Goal: Transaction & Acquisition: Download file/media

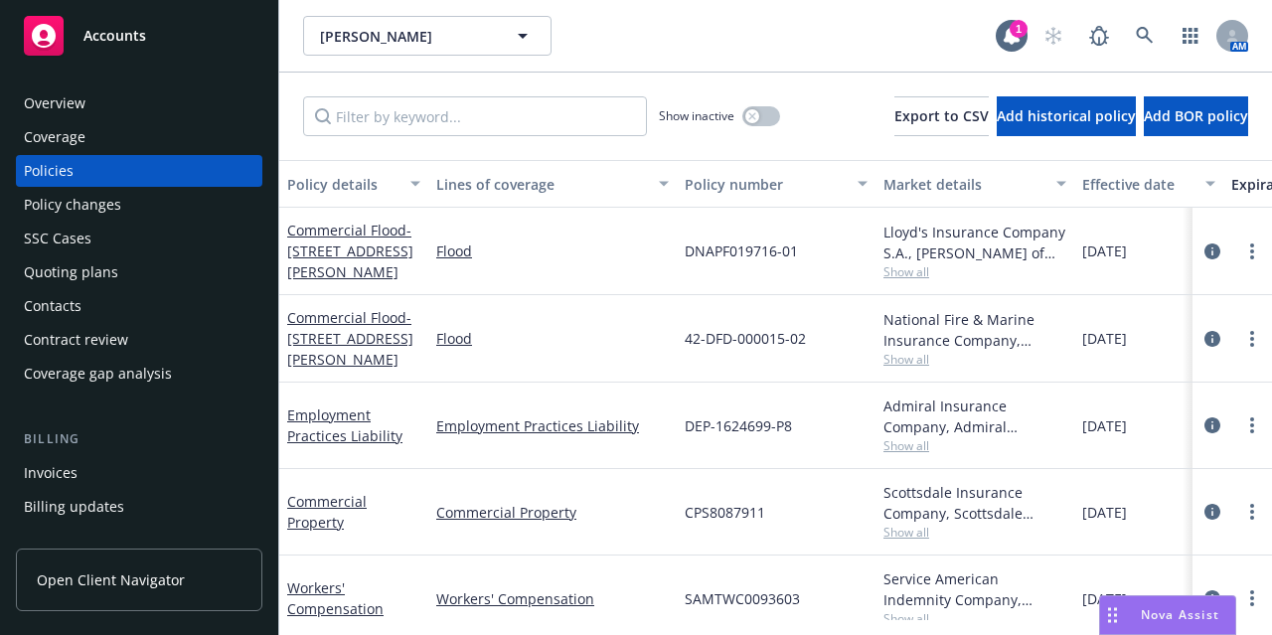
click at [201, 33] on div "Accounts" at bounding box center [139, 36] width 231 height 40
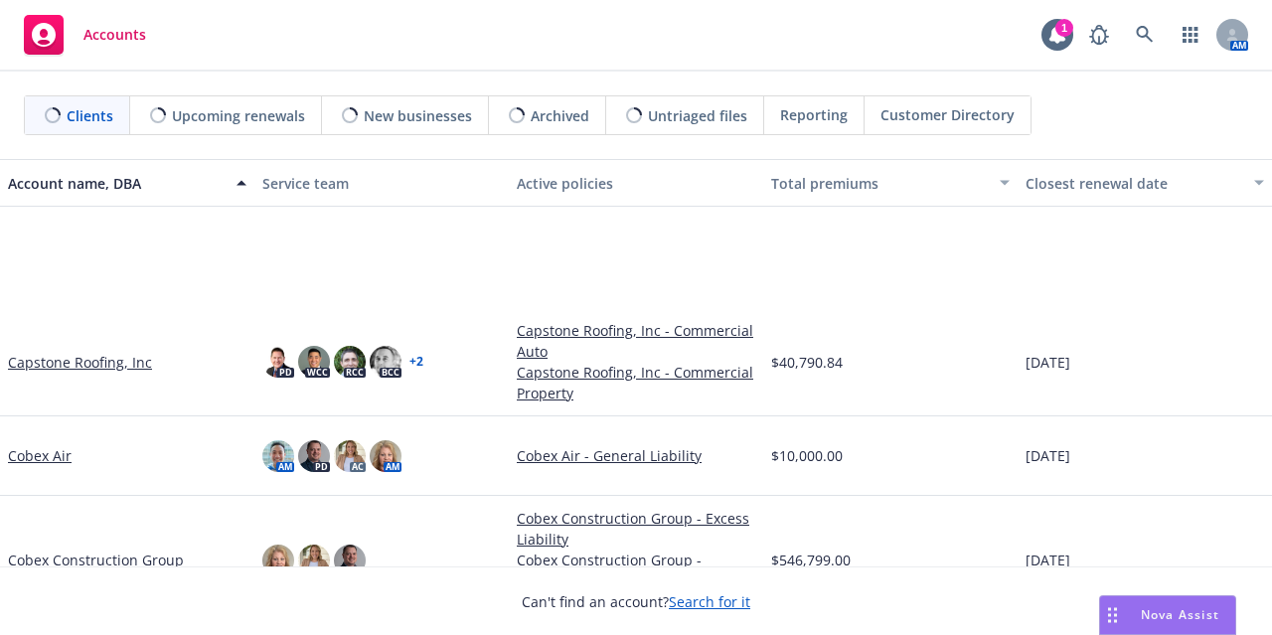
scroll to position [596, 0]
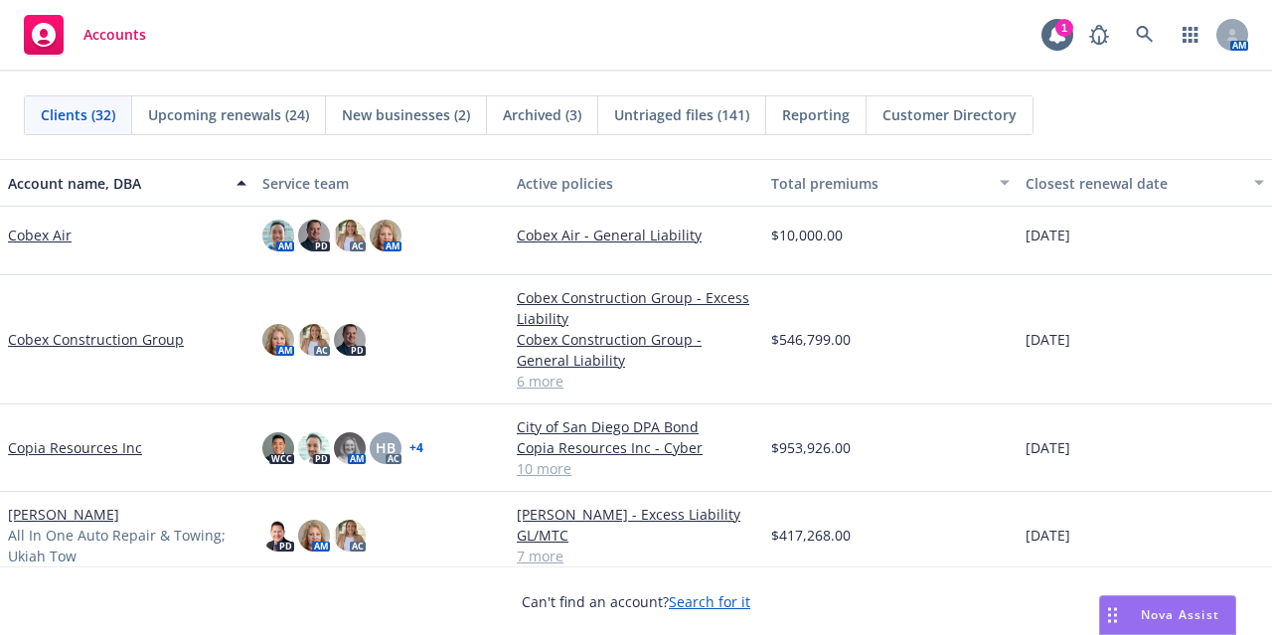
click at [78, 444] on link "Copia Resources Inc" at bounding box center [75, 447] width 134 height 21
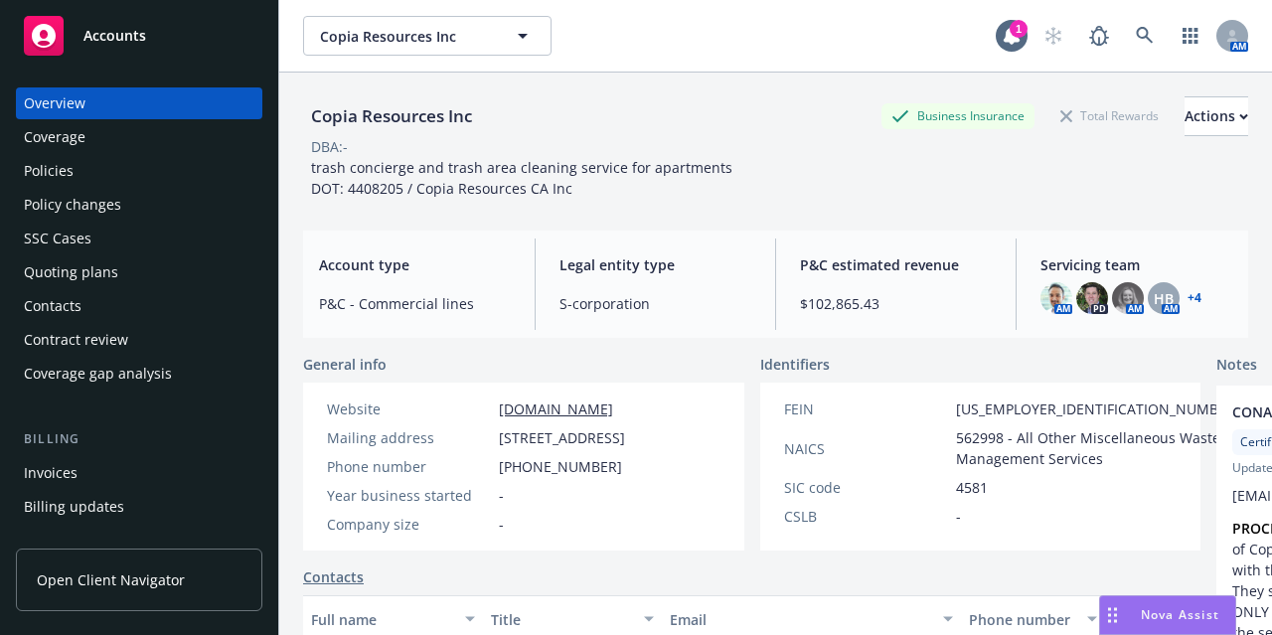
click at [185, 166] on div "Policies" at bounding box center [139, 171] width 231 height 32
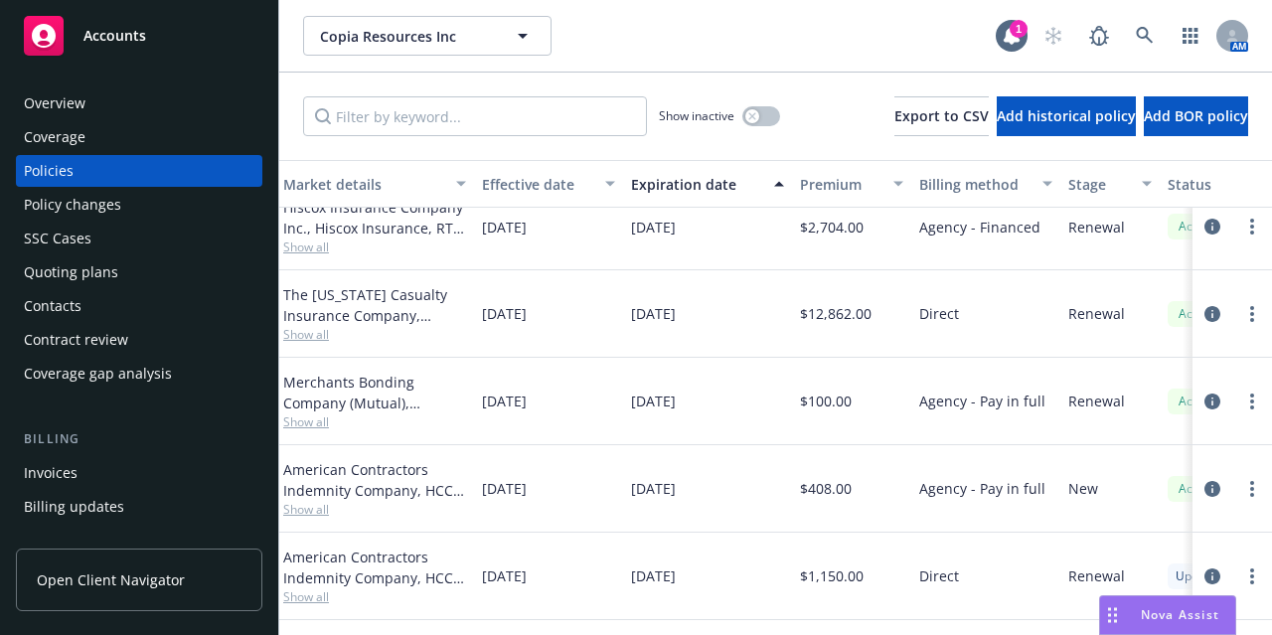
scroll to position [680, 623]
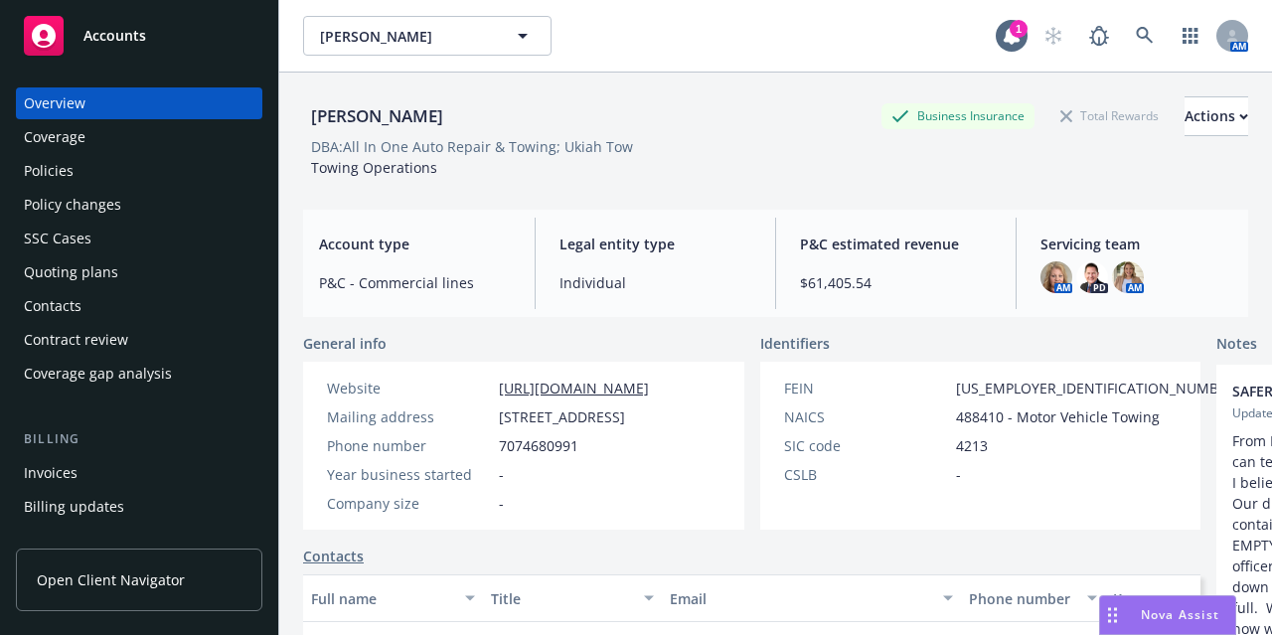
click at [163, 49] on div "Accounts" at bounding box center [139, 36] width 231 height 40
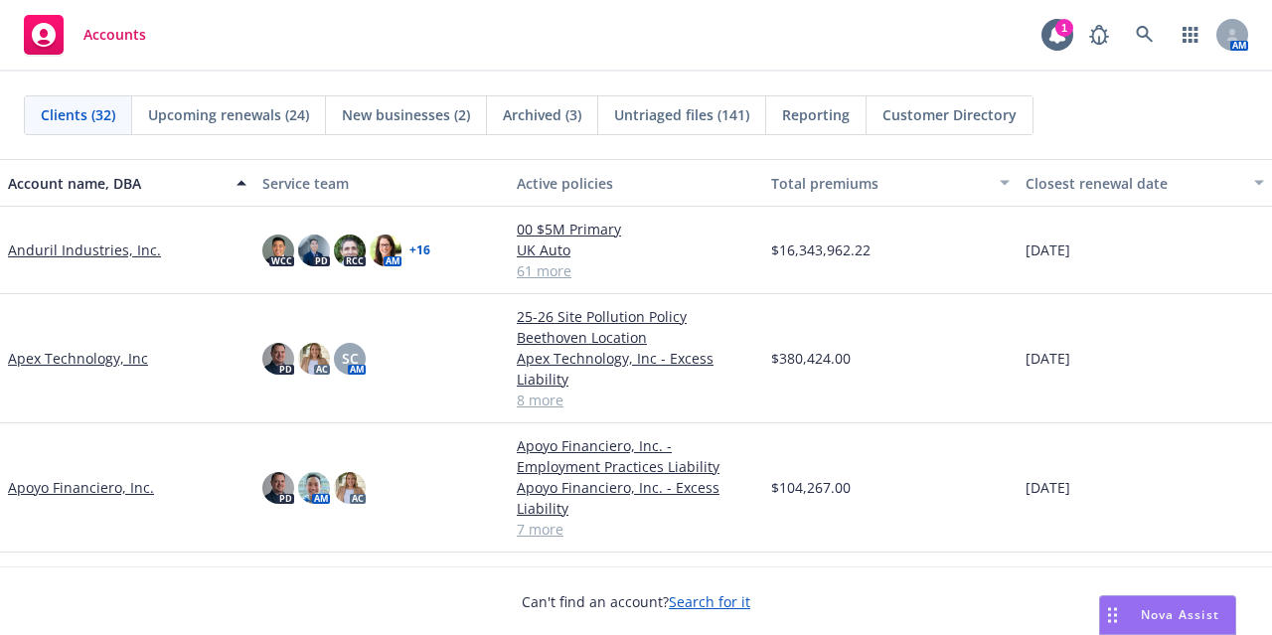
click at [449, 45] on div "Accounts 1 AM" at bounding box center [636, 36] width 1272 height 72
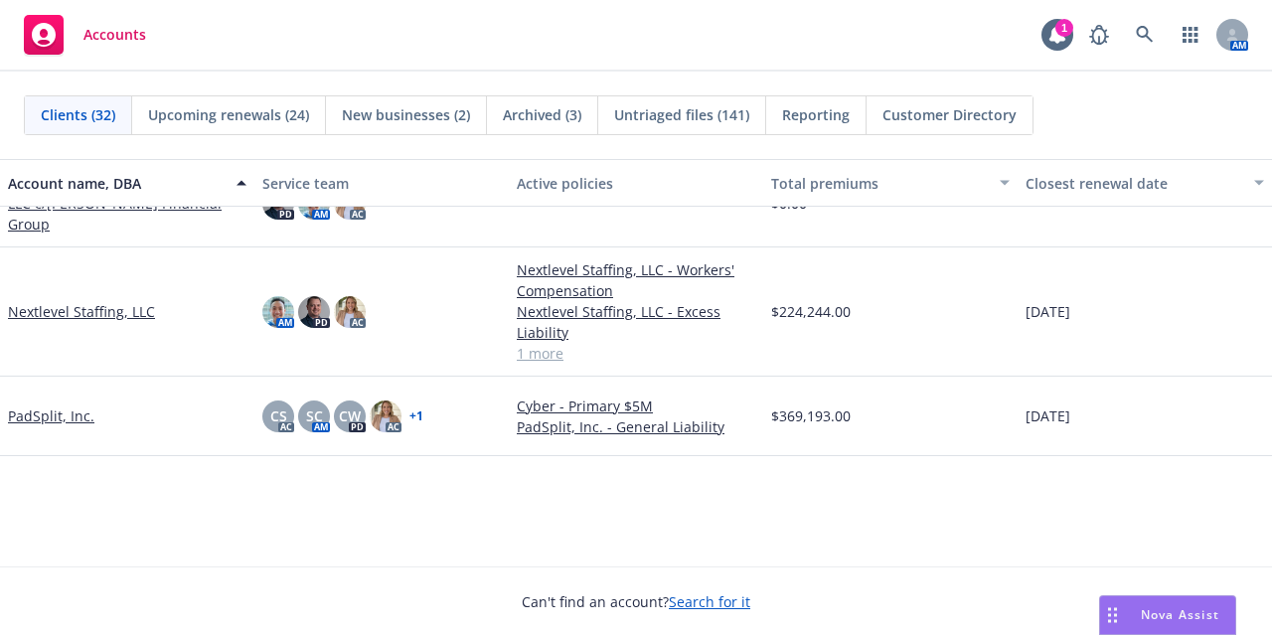
scroll to position [1204, 0]
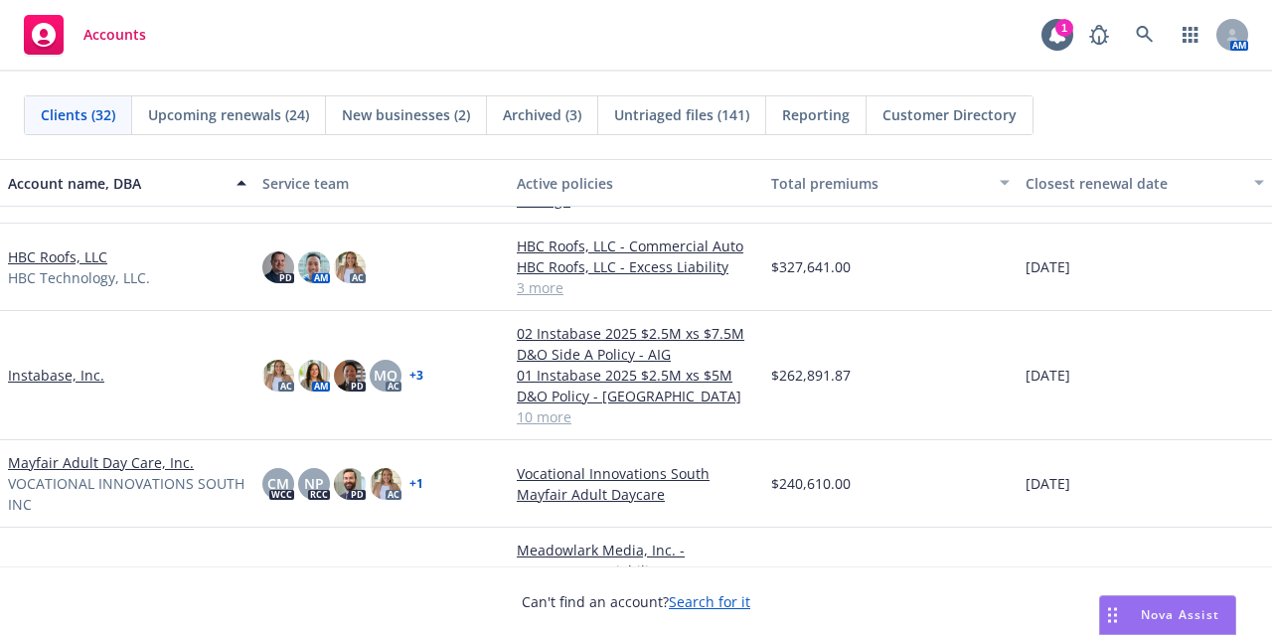
click at [97, 246] on link "HBC Roofs, LLC" at bounding box center [57, 256] width 99 height 21
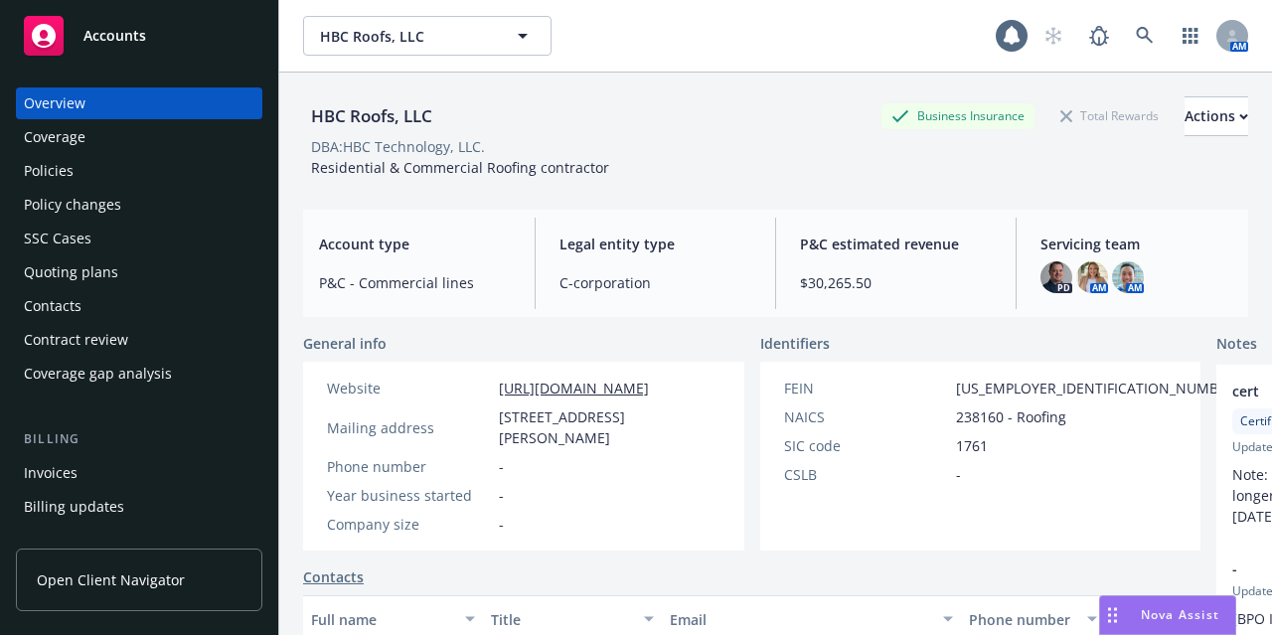
click at [197, 177] on div "Policies" at bounding box center [139, 171] width 231 height 32
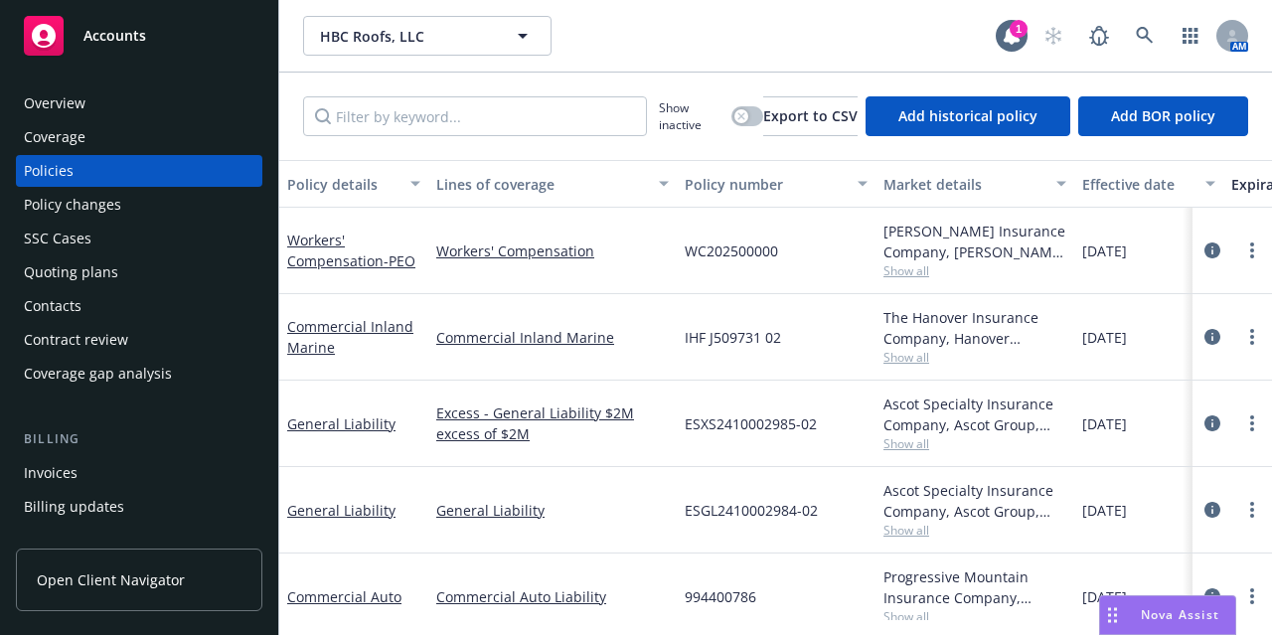
click at [157, 33] on div "Accounts" at bounding box center [139, 36] width 231 height 40
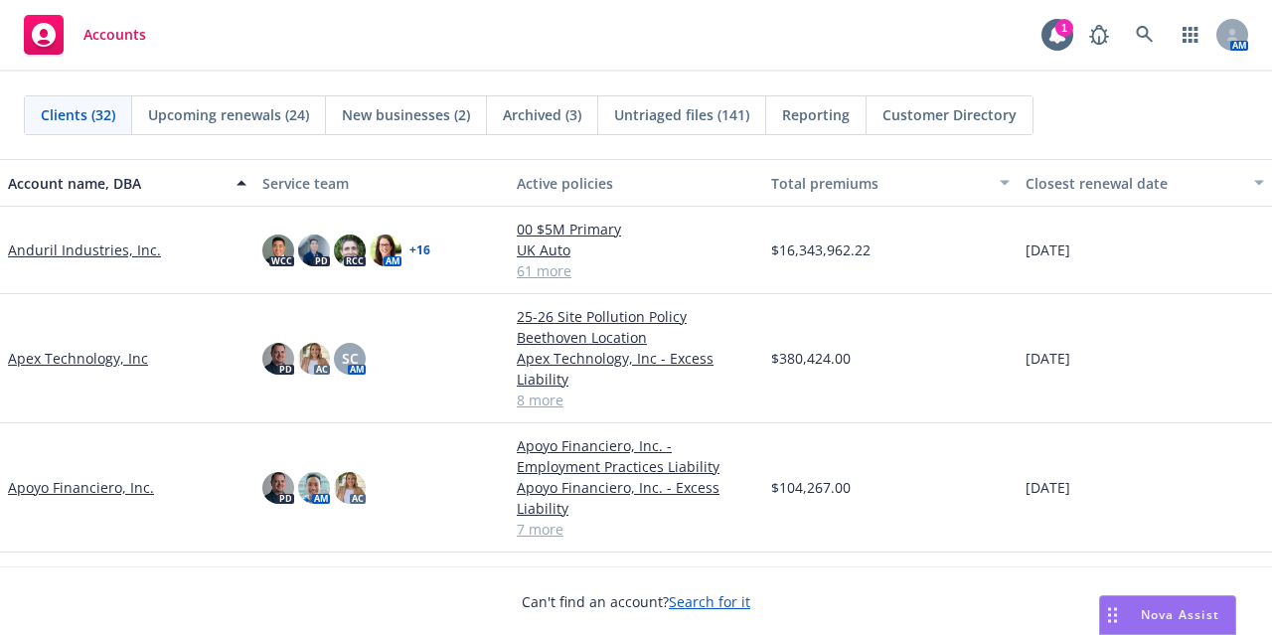
scroll to position [99, 0]
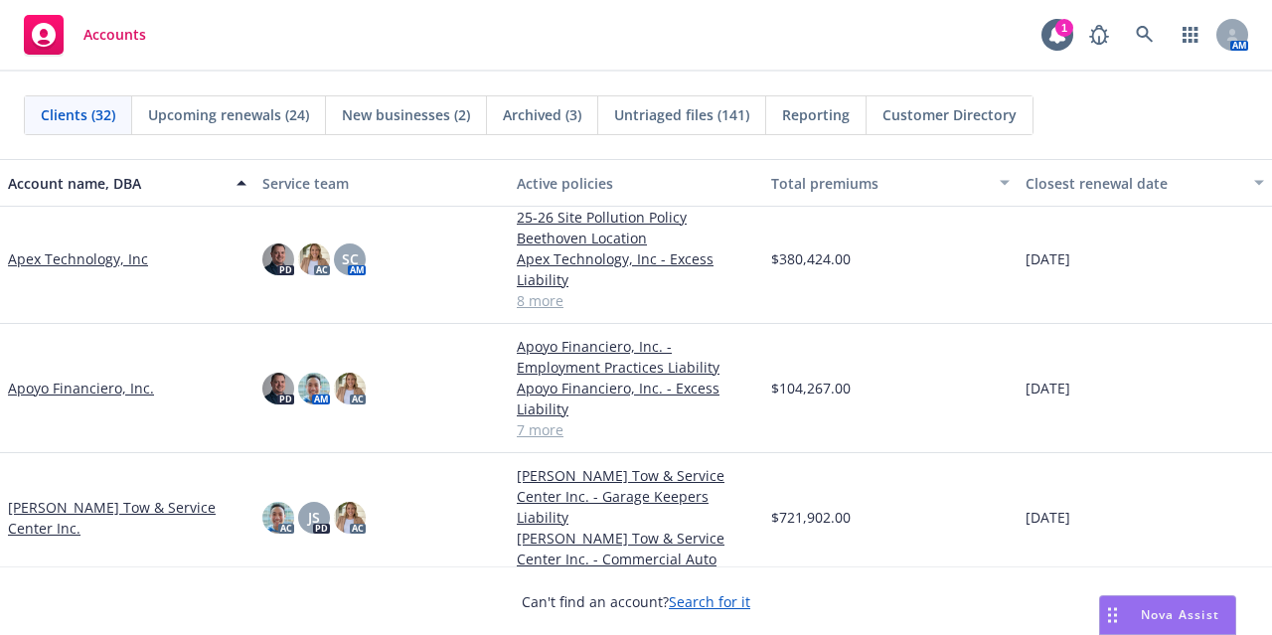
click at [101, 391] on link "Apoyo Financiero, Inc." at bounding box center [81, 388] width 146 height 21
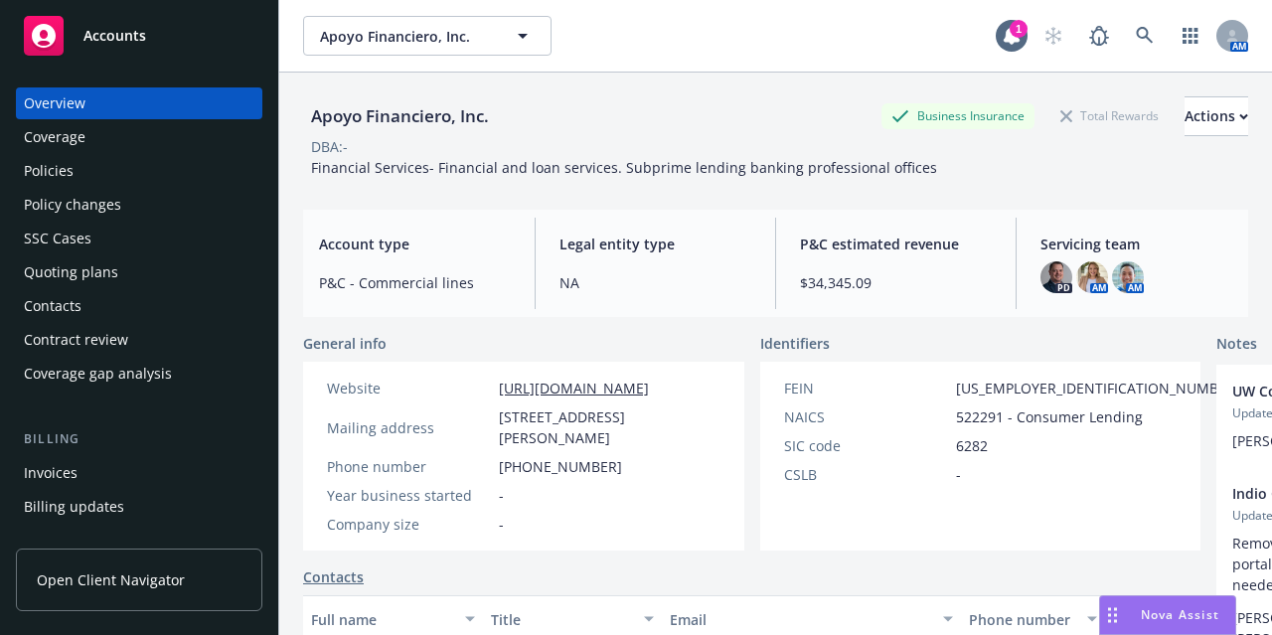
click at [115, 276] on div "Quoting plans" at bounding box center [139, 272] width 231 height 32
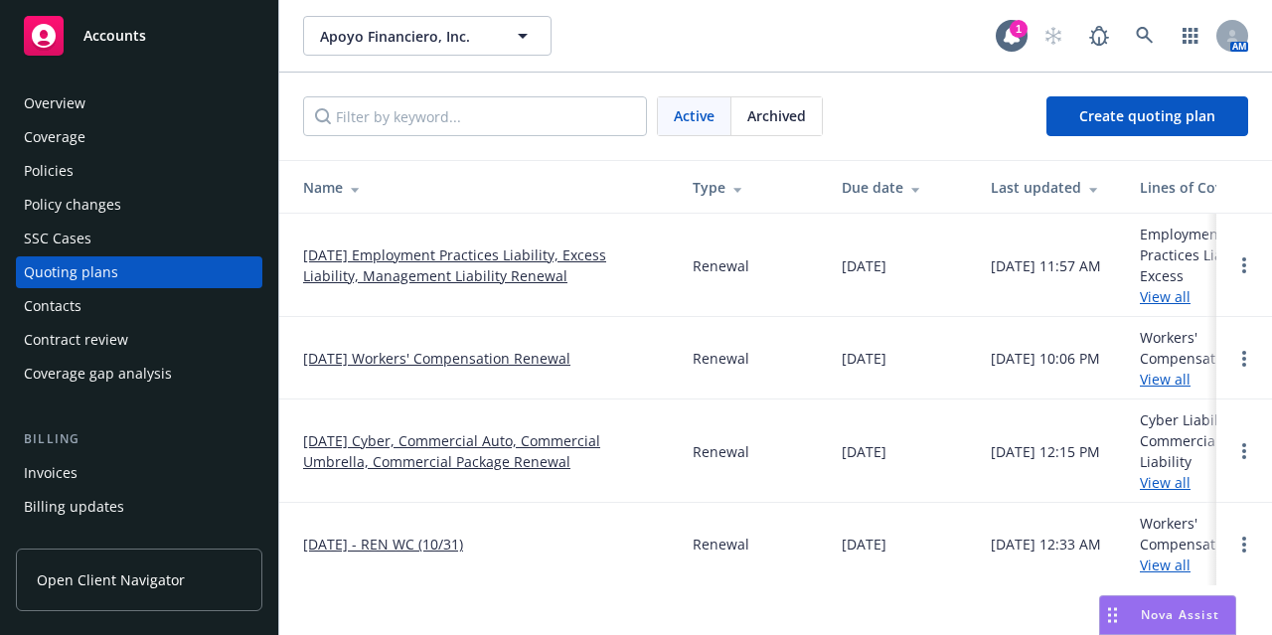
click at [465, 355] on link "10/31/25 Workers' Compensation Renewal" at bounding box center [436, 358] width 267 height 21
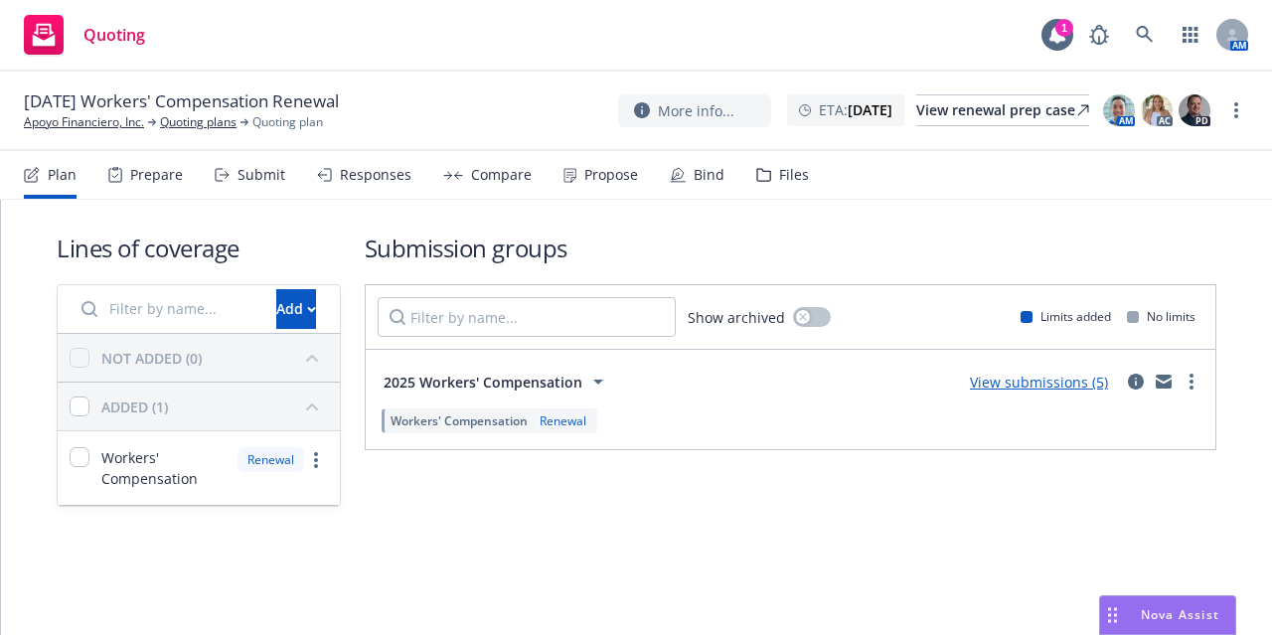
click at [779, 172] on div "Files" at bounding box center [794, 175] width 30 height 16
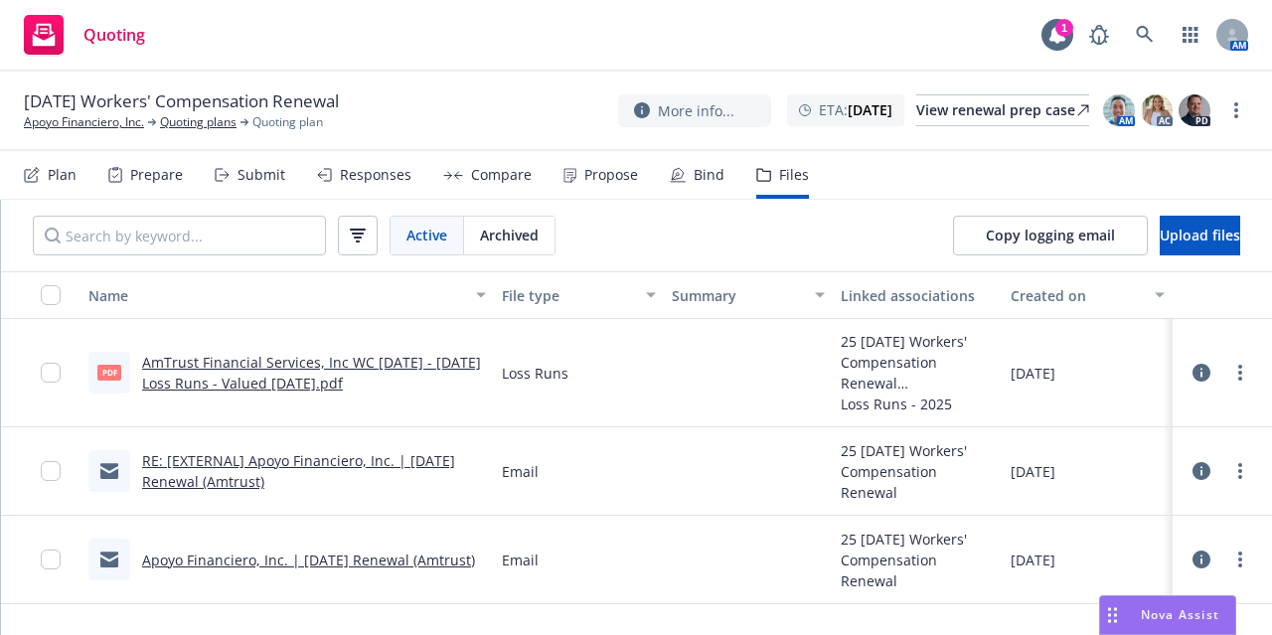
click at [271, 371] on div "AmTrust Financial Services, Inc WC 2018 - 2025 Loss Runs - Valued 2025-08-10.pdf" at bounding box center [314, 373] width 344 height 42
click at [276, 364] on link "AmTrust Financial Services, Inc WC 2018 - 2025 Loss Runs - Valued 2025-08-10.pdf" at bounding box center [311, 373] width 339 height 40
click at [118, 127] on link "Apoyo Financiero, Inc." at bounding box center [84, 122] width 120 height 18
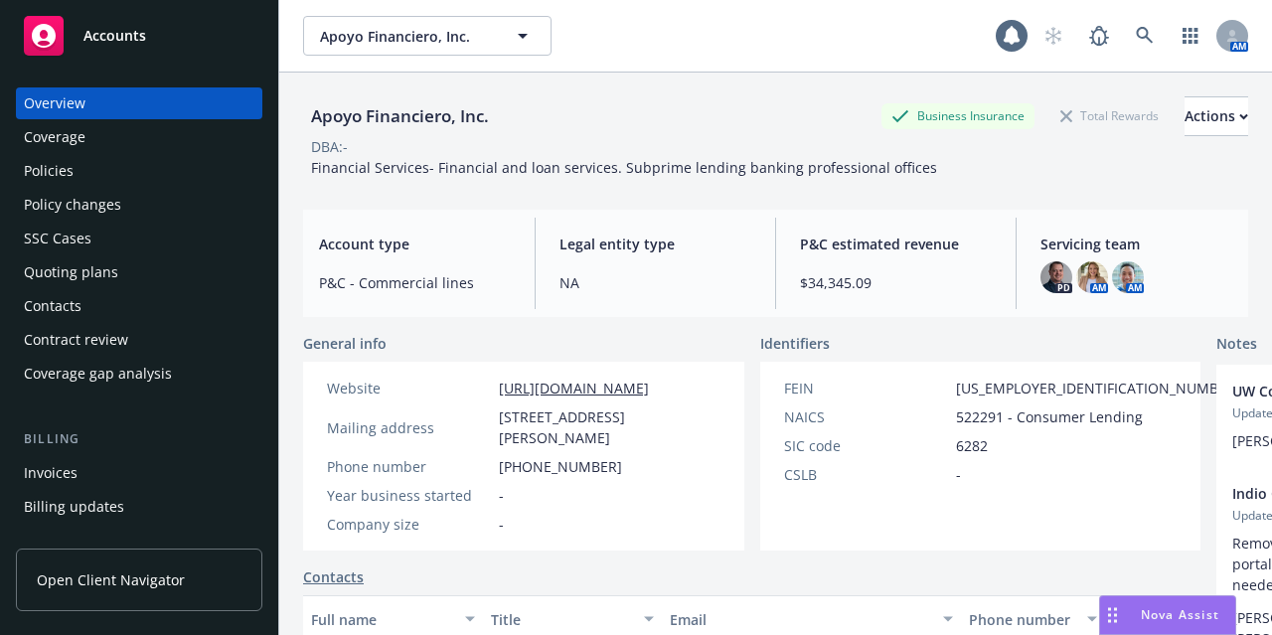
click at [130, 176] on div "Policies" at bounding box center [139, 171] width 231 height 32
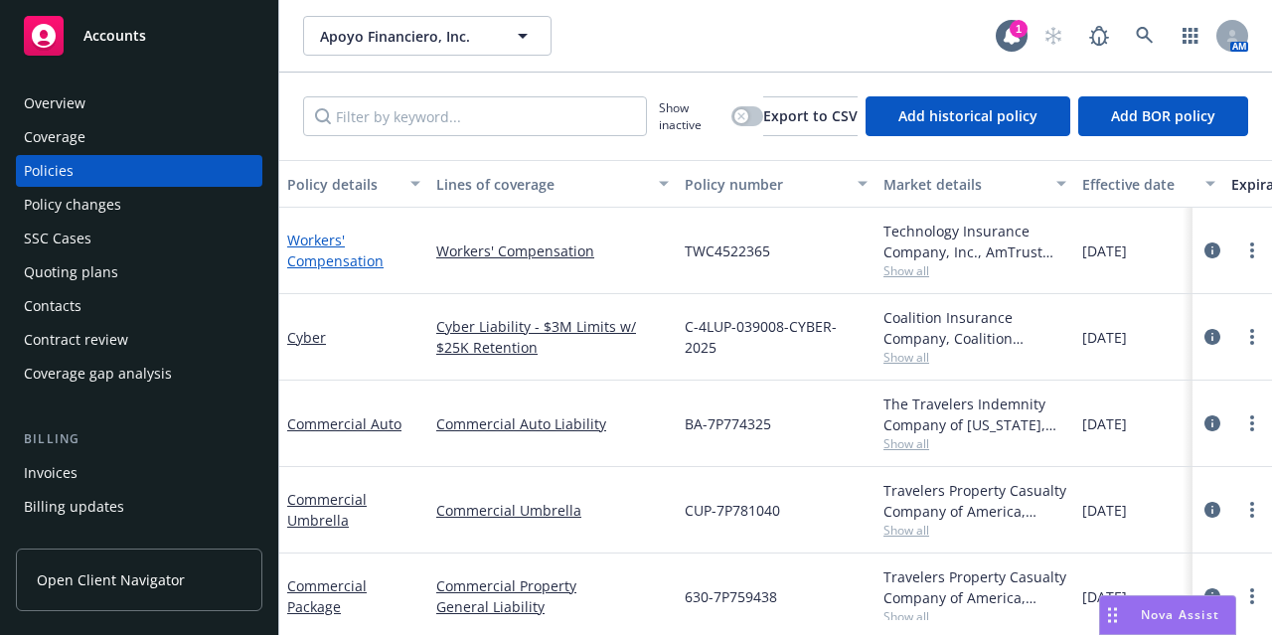
click at [326, 261] on link "Workers' Compensation" at bounding box center [335, 251] width 96 height 40
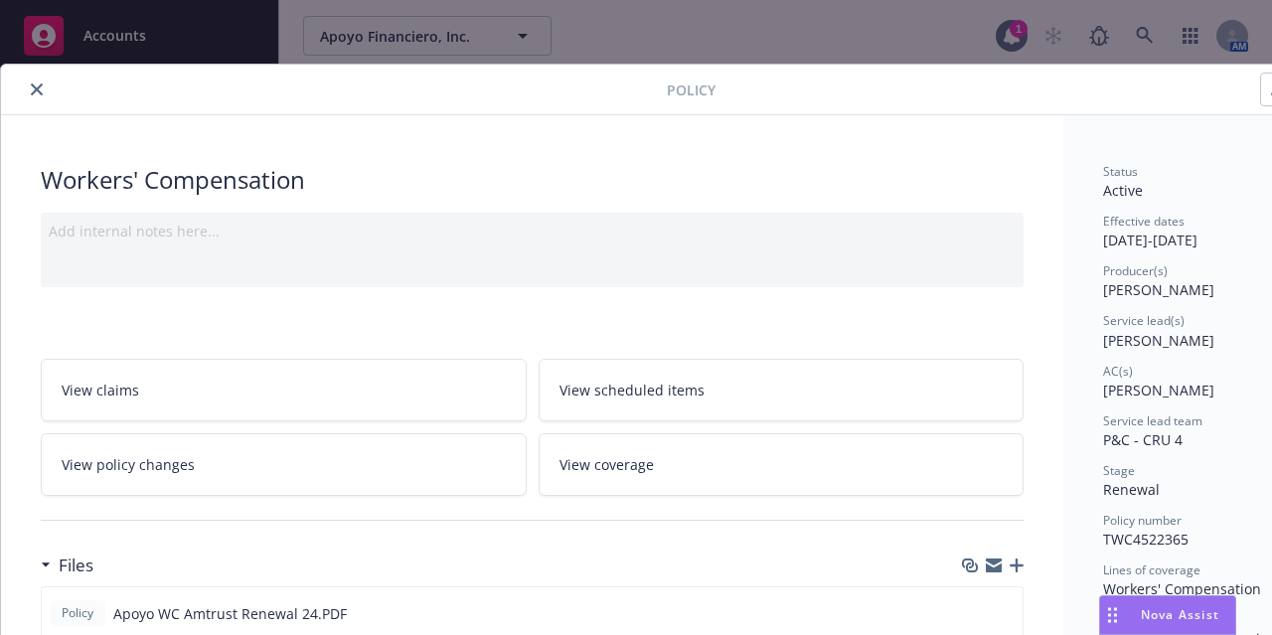
click at [34, 94] on icon "close" at bounding box center [37, 89] width 12 height 12
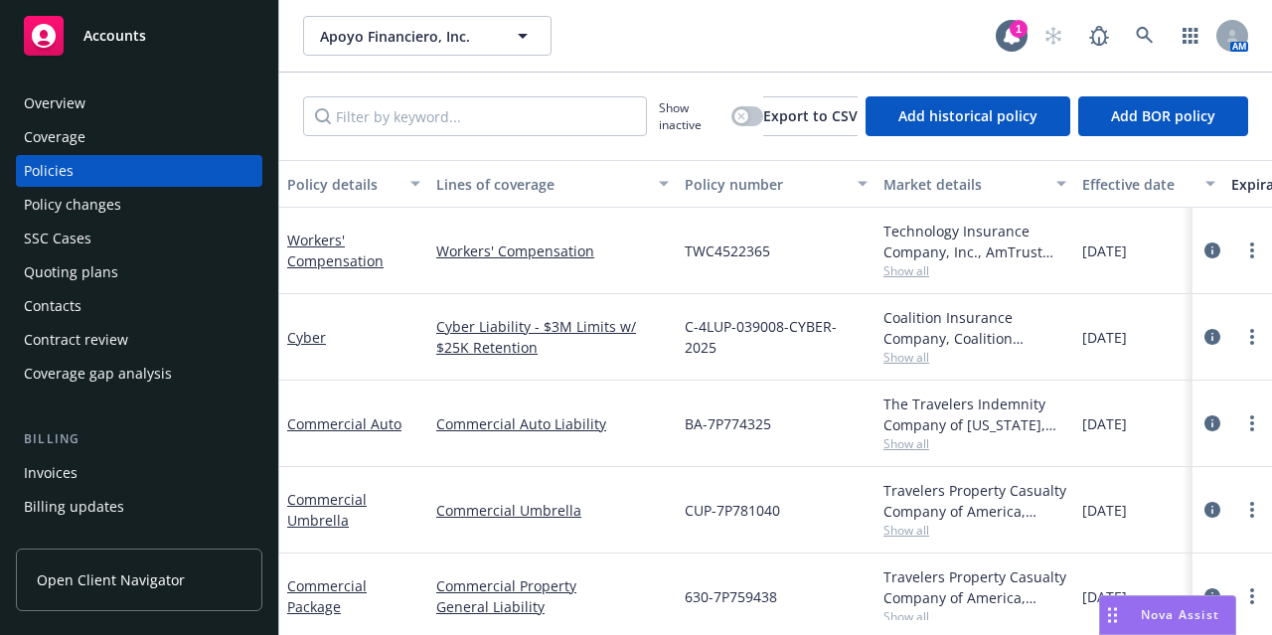
click at [203, 102] on div "Overview" at bounding box center [139, 103] width 231 height 32
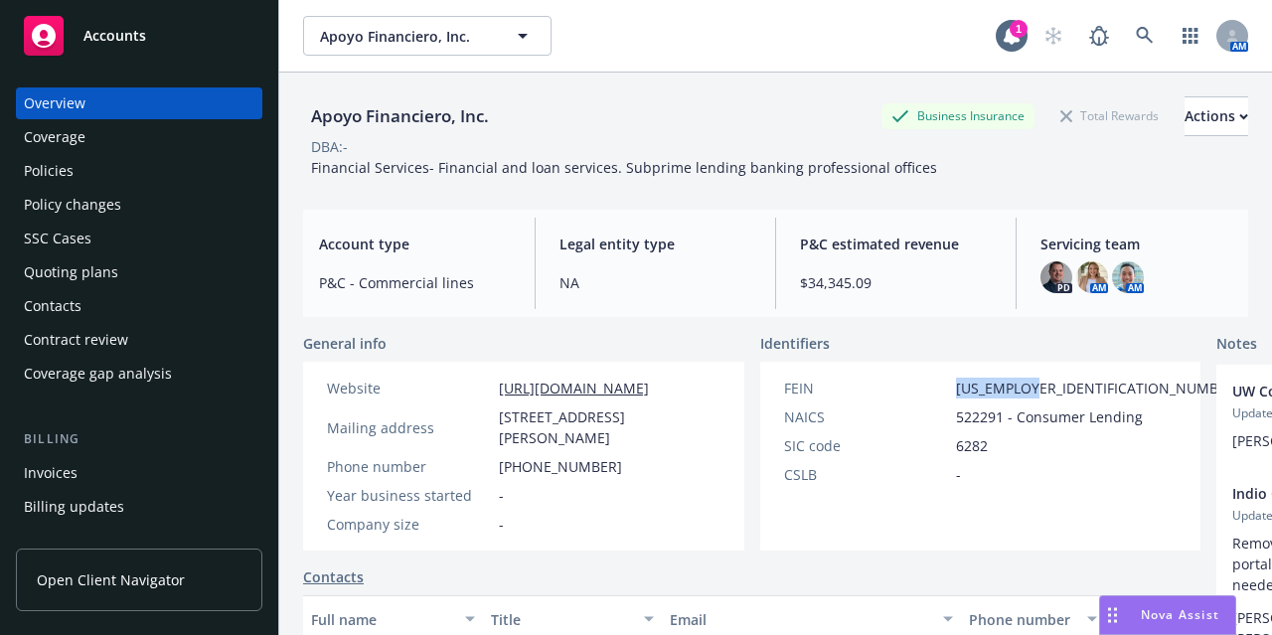
drag, startPoint x: 972, startPoint y: 388, endPoint x: 876, endPoint y: 373, distance: 96.7
click at [876, 373] on div "FEIN 20-5579499 NAICS 522291 - Consumer Lending SIC code 6282 CSLB -" at bounding box center [1012, 456] width 504 height 189
copy div "20-5579499"
click at [109, 169] on div "Policies" at bounding box center [139, 171] width 231 height 32
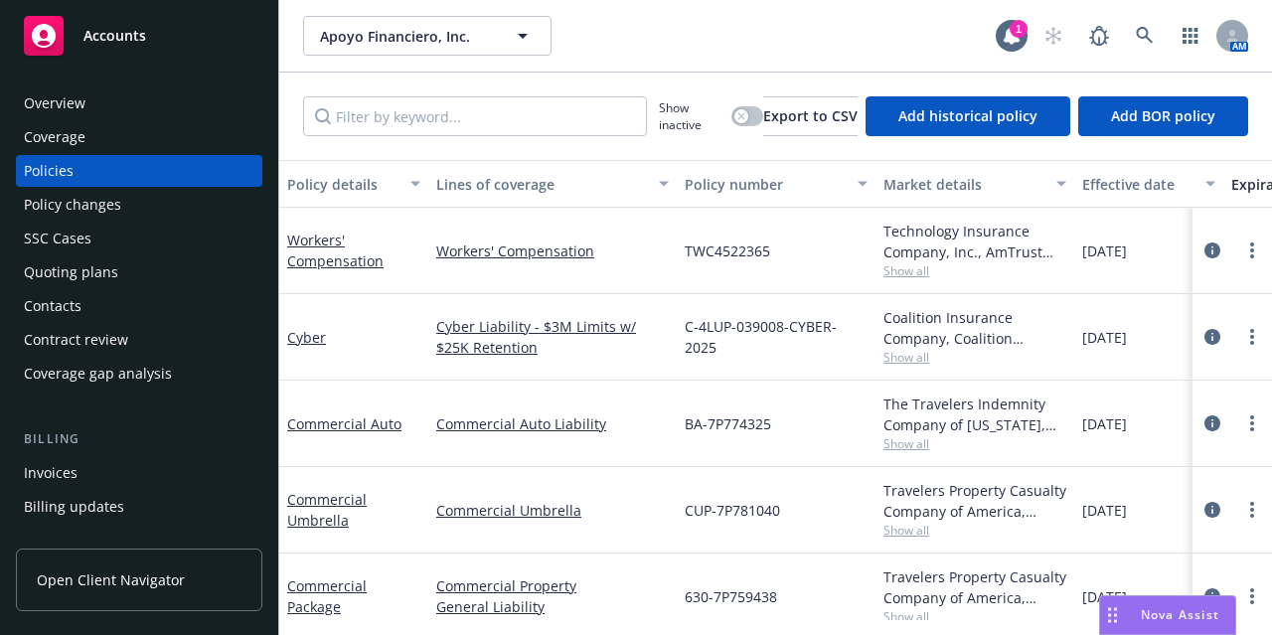
click at [141, 95] on div "Overview" at bounding box center [139, 103] width 231 height 32
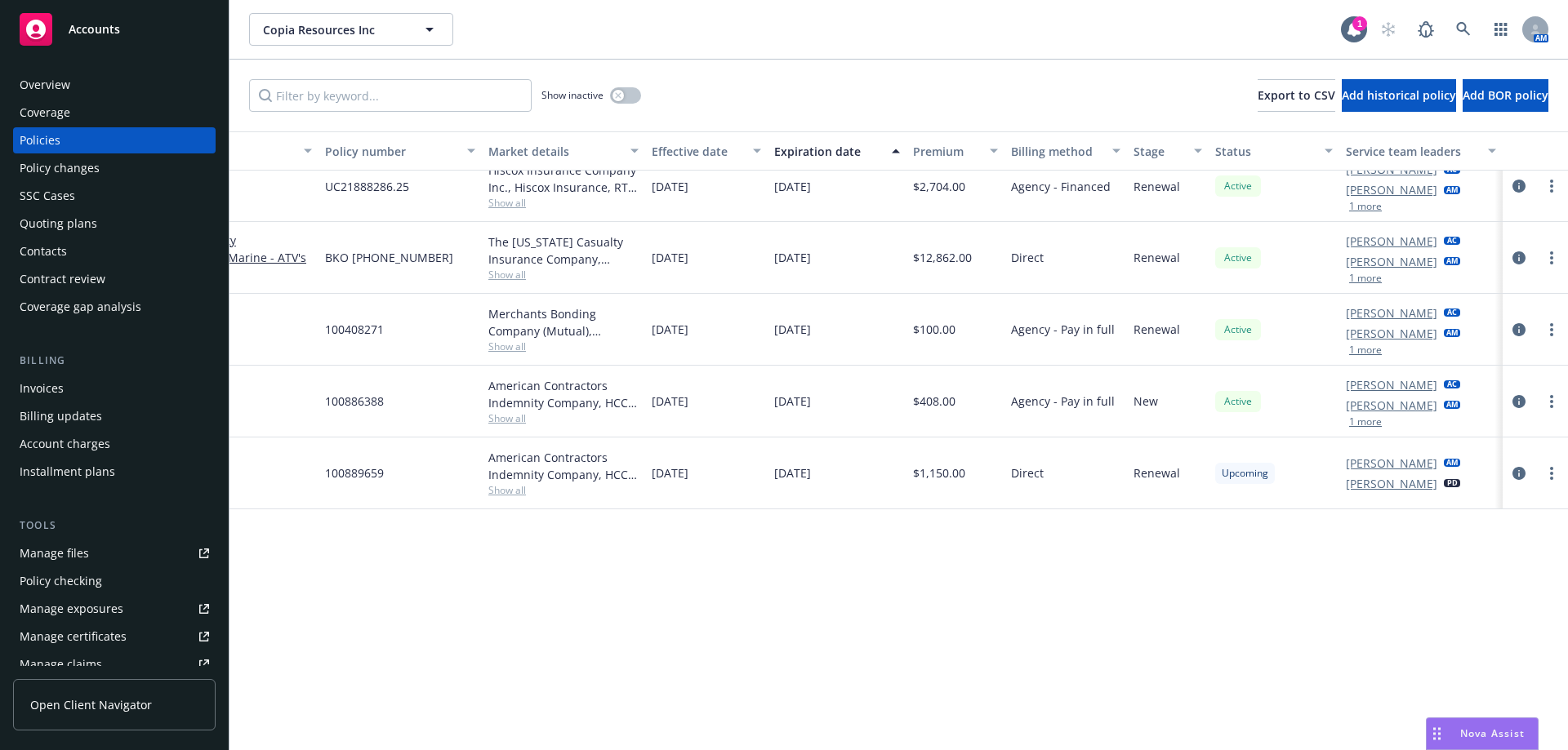
scroll to position [559, 250]
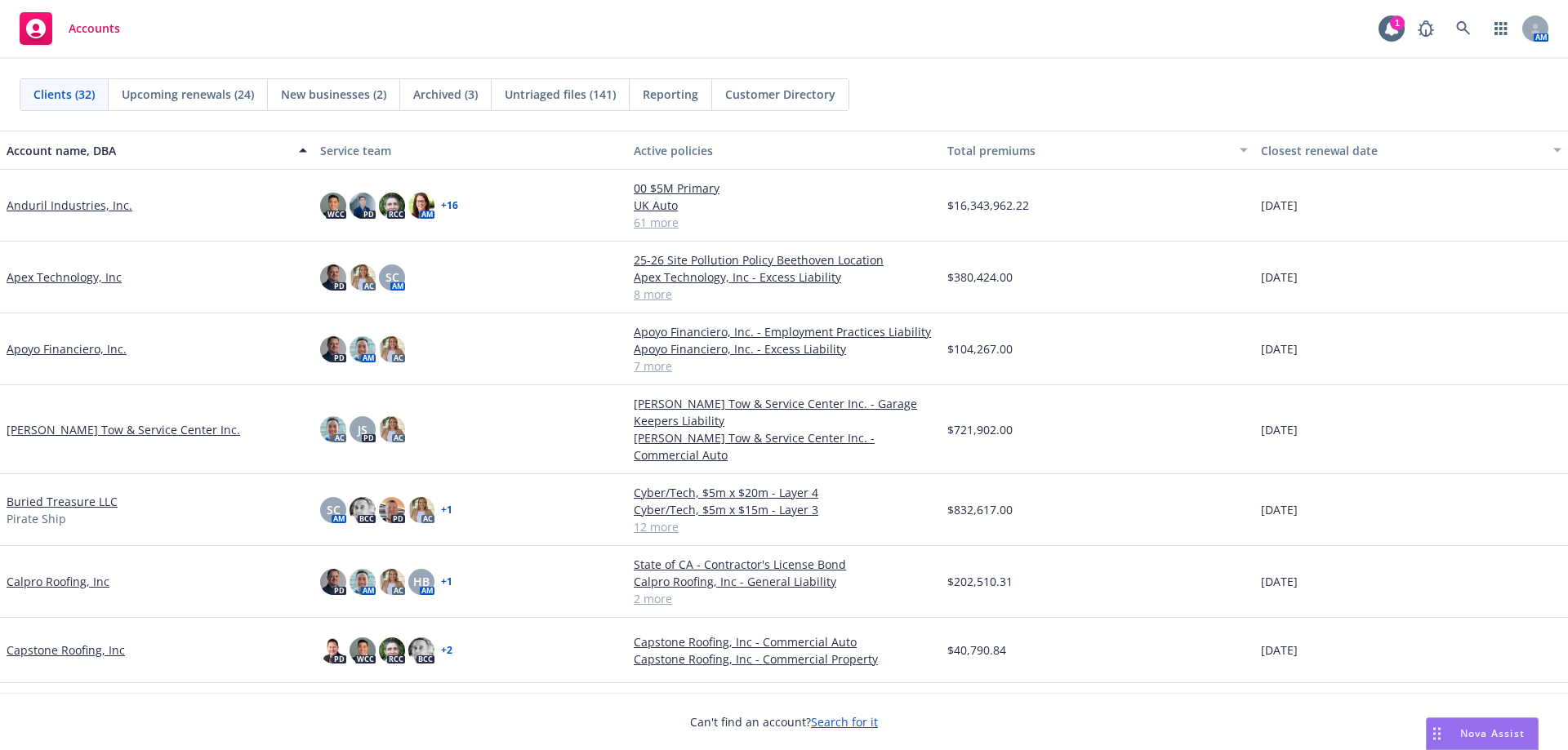
click at [76, 354] on link "Apoyo Financiero, Inc." at bounding box center [67, 348] width 120 height 17
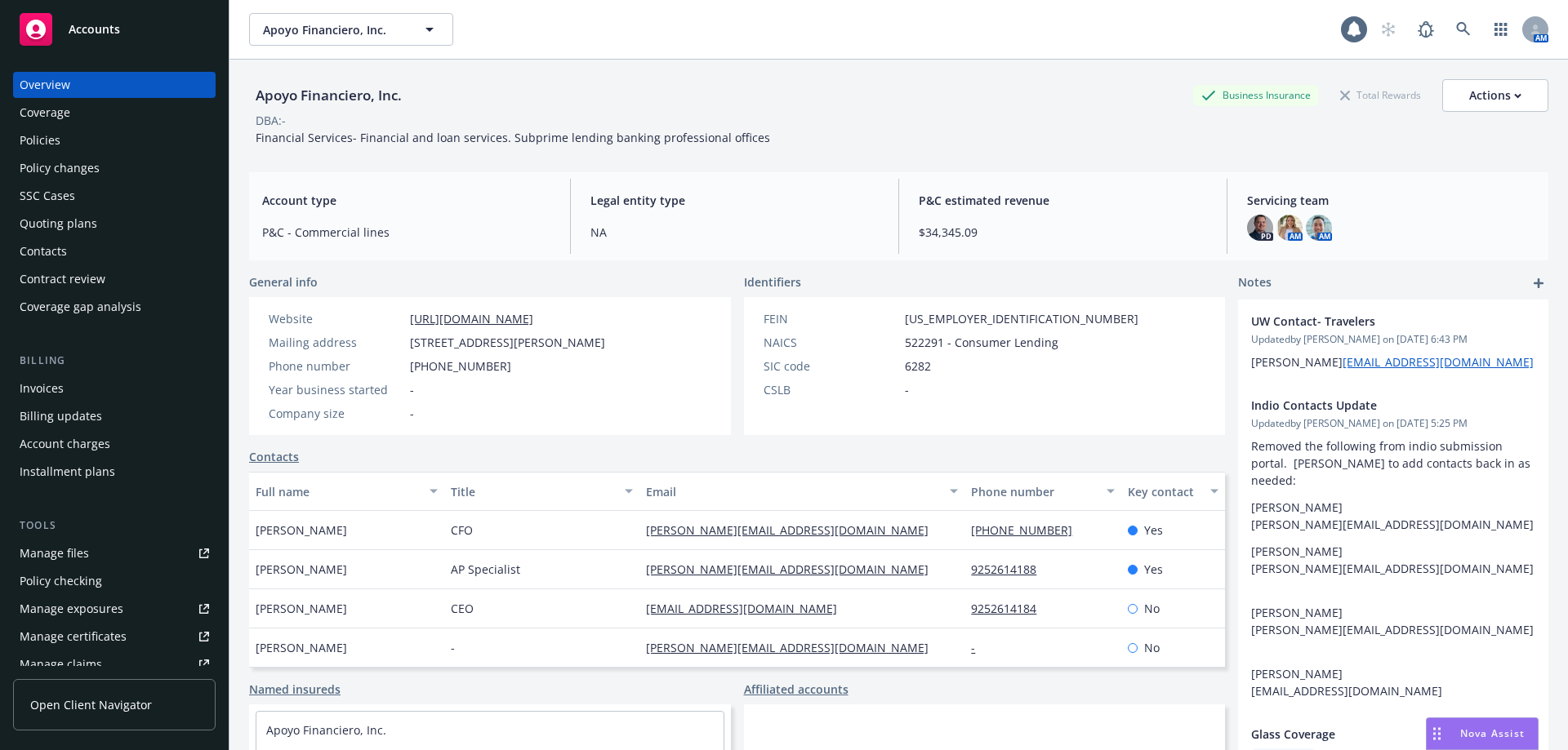
click at [150, 144] on div "Policies" at bounding box center [114, 140] width 190 height 26
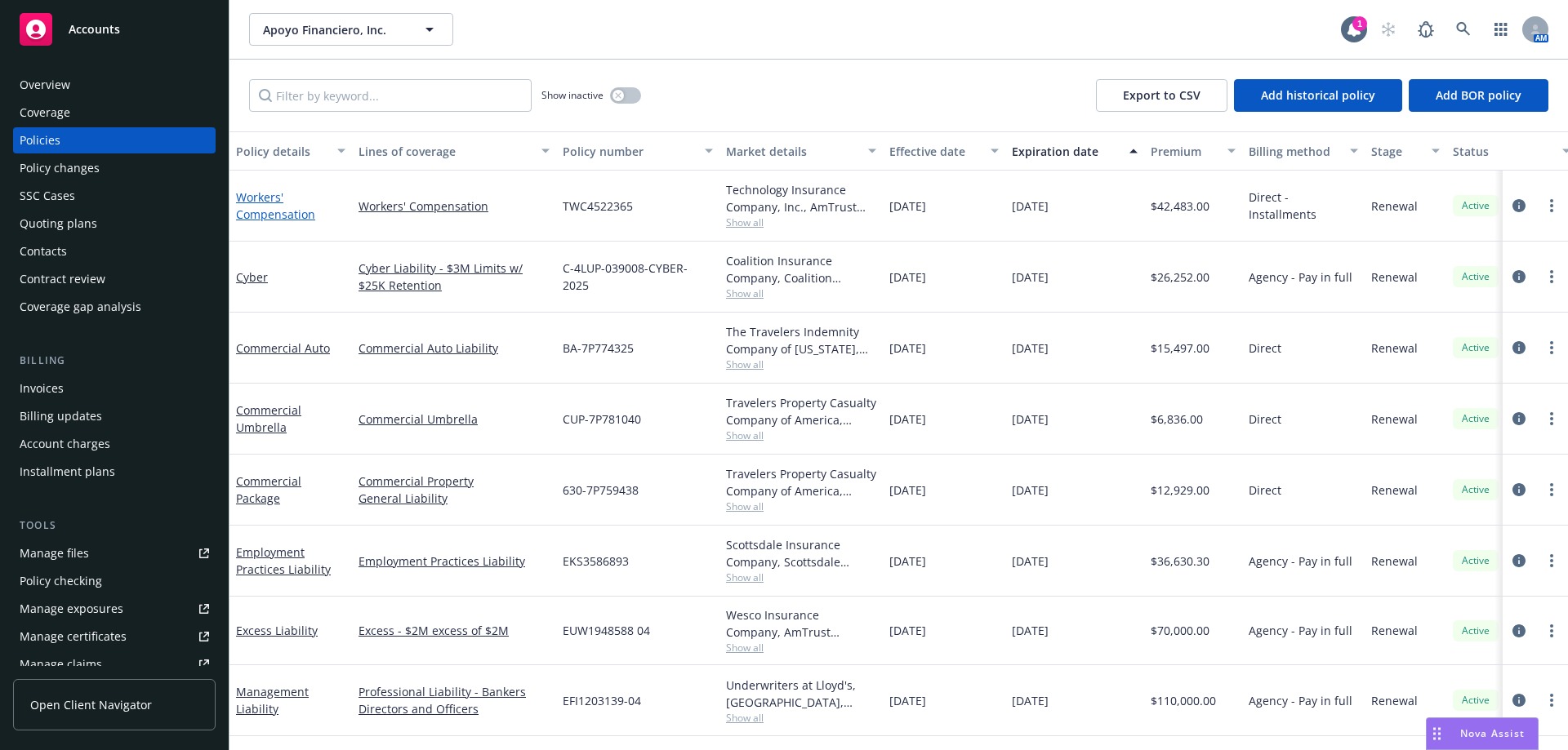
click at [304, 221] on link "Workers' Compensation" at bounding box center [275, 206] width 79 height 33
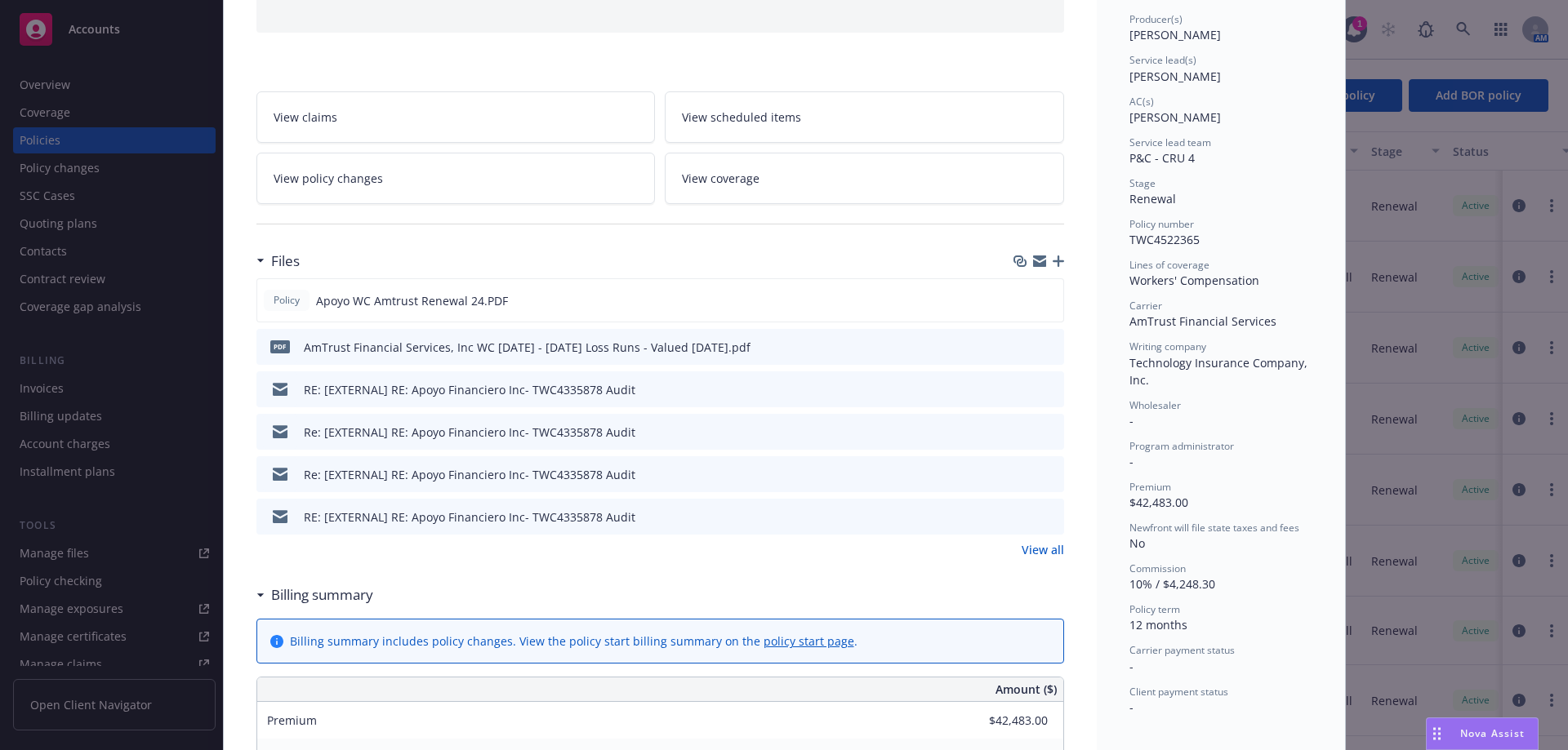
scroll to position [326, 0]
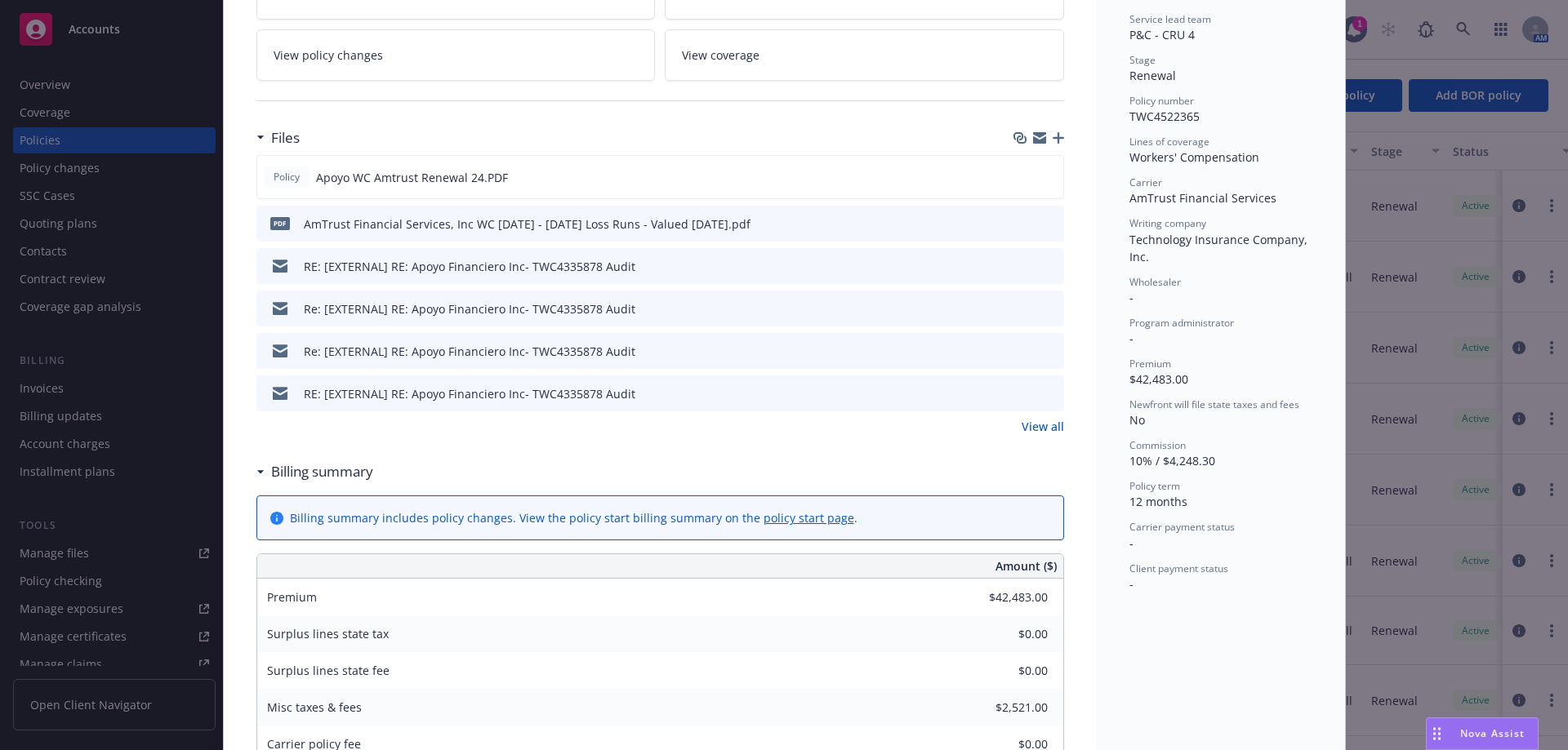
click at [1045, 430] on link "View all" at bounding box center [1043, 426] width 43 height 17
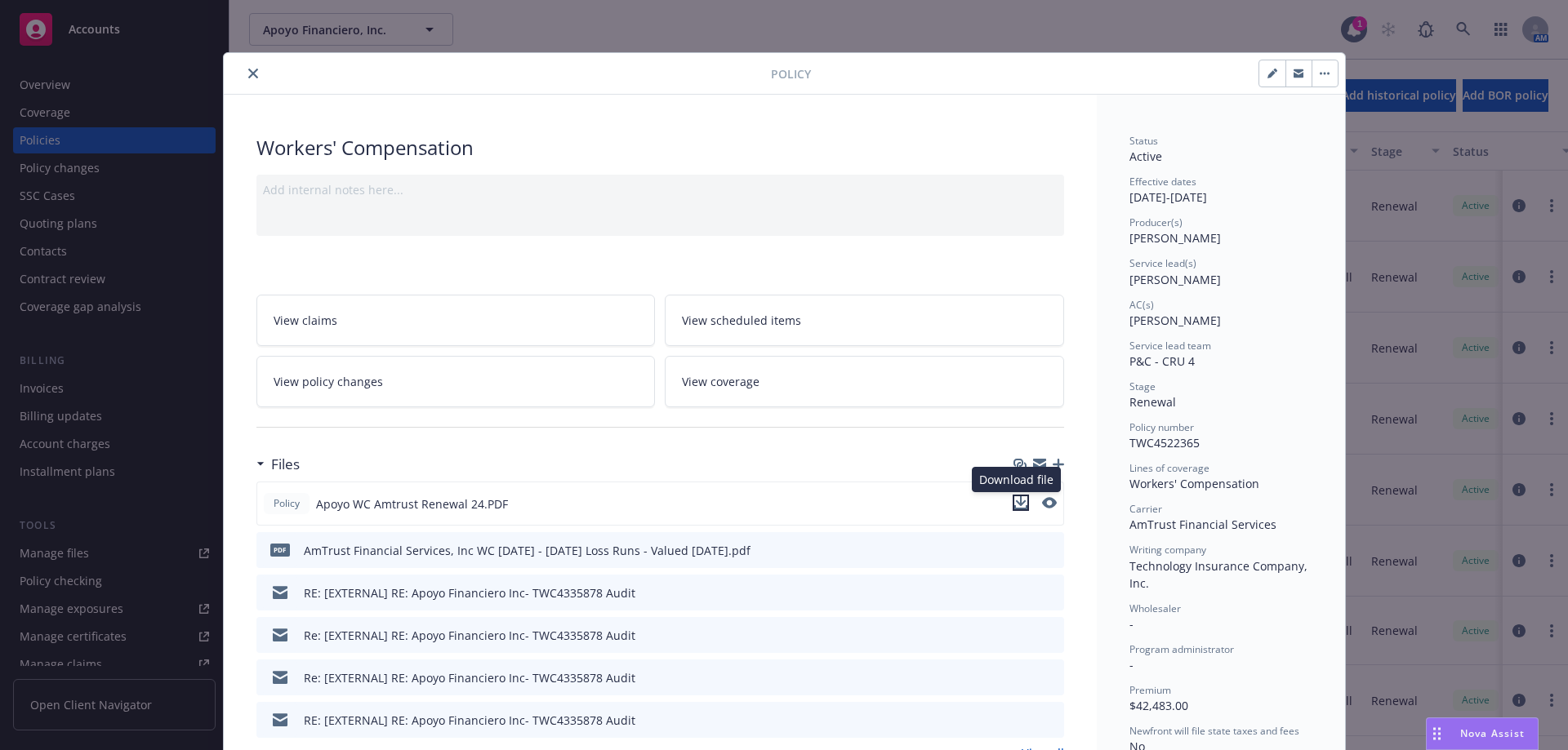
click at [1016, 499] on icon "download file" at bounding box center [1021, 503] width 13 height 13
